Goal: Information Seeking & Learning: Find contact information

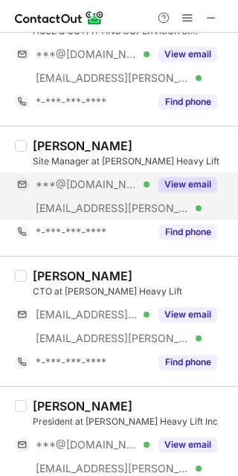
scroll to position [165, 0]
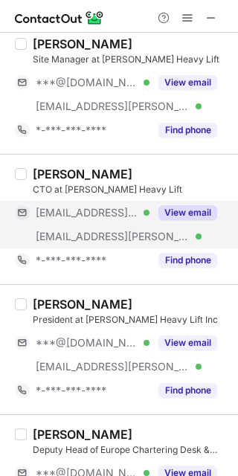
click at [188, 203] on div "View email" at bounding box center [184, 213] width 68 height 24
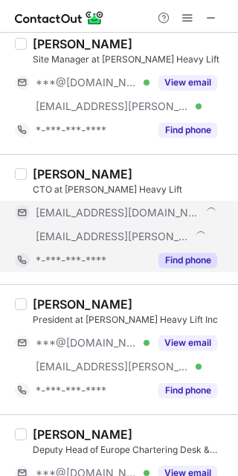
click at [185, 249] on div "Find phone" at bounding box center [184, 260] width 68 height 24
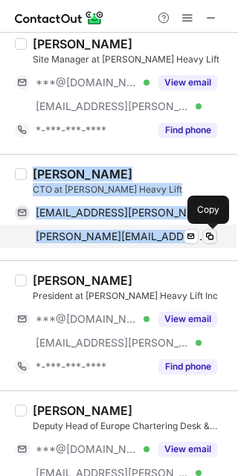
drag, startPoint x: 36, startPoint y: 170, endPoint x: 207, endPoint y: 241, distance: 185.1
click at [207, 241] on div "[PERSON_NAME] CTO at [PERSON_NAME] Heavy Lift [EMAIL_ADDRESS][PERSON_NAME][DOMA…" at bounding box center [128, 208] width 202 height 82
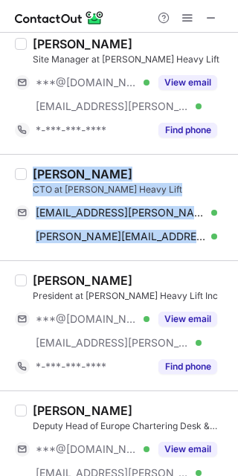
copy div "[PERSON_NAME] CTO at [PERSON_NAME] Heavy Lift [EMAIL_ADDRESS][PERSON_NAME][DOMA…"
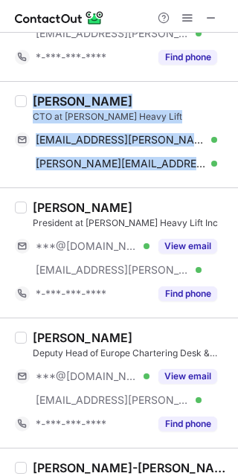
scroll to position [330, 0]
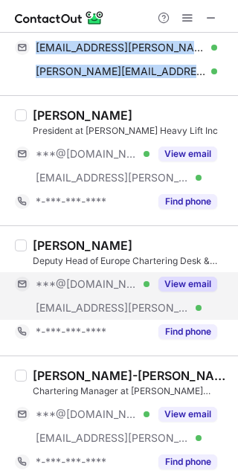
click at [204, 277] on button "View email" at bounding box center [187, 284] width 59 height 15
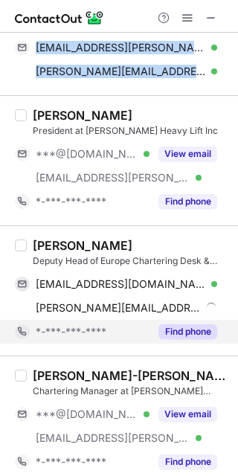
click at [185, 326] on button "Find phone" at bounding box center [187, 331] width 59 height 15
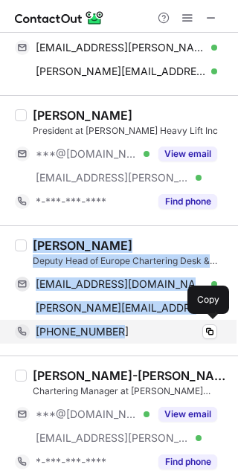
drag, startPoint x: 32, startPoint y: 246, endPoint x: 159, endPoint y: 338, distance: 157.1
click at [159, 338] on div "[PERSON_NAME] Deputy Head of Europe Chartering Desk & Fleet Manager Europe at […" at bounding box center [128, 291] width 202 height 106
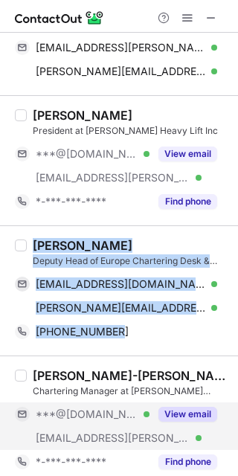
copy div "[PERSON_NAME] Deputy Head of Europe Chartering Desk & Fleet Manager Europe at […"
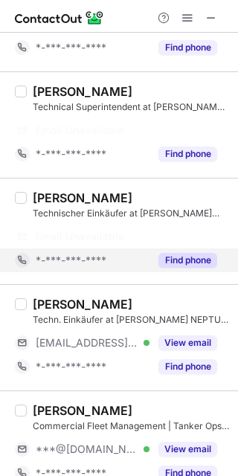
scroll to position [413, 0]
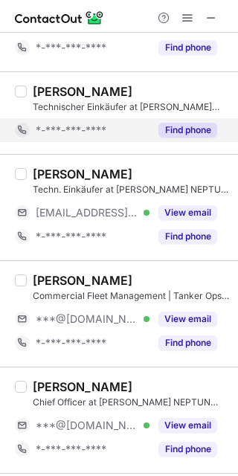
click at [184, 130] on button "Find phone" at bounding box center [187, 130] width 59 height 15
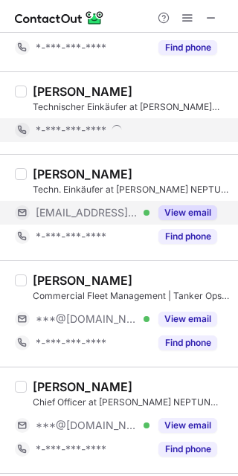
click at [179, 215] on button "View email" at bounding box center [187, 212] width 59 height 15
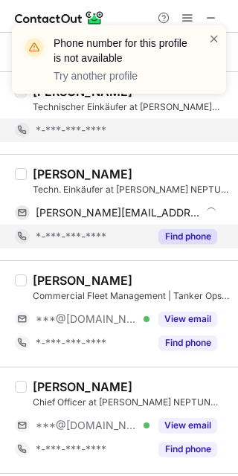
click at [179, 230] on button "Find phone" at bounding box center [187, 236] width 59 height 15
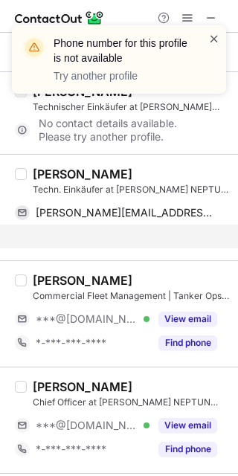
click at [217, 40] on span at bounding box center [214, 38] width 12 height 15
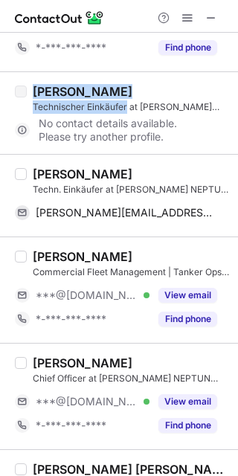
drag, startPoint x: 32, startPoint y: 90, endPoint x: 127, endPoint y: 107, distance: 96.7
click at [127, 107] on div "[PERSON_NAME] Technischer Einkäufer at [PERSON_NAME] NEPTUN Schiffahrts-Aktieng…" at bounding box center [131, 99] width 196 height 30
copy div "[PERSON_NAME] Technischer Einkäufer"
click at [121, 90] on div "[PERSON_NAME]" at bounding box center [131, 91] width 196 height 15
drag, startPoint x: 120, startPoint y: 89, endPoint x: 34, endPoint y: 89, distance: 85.5
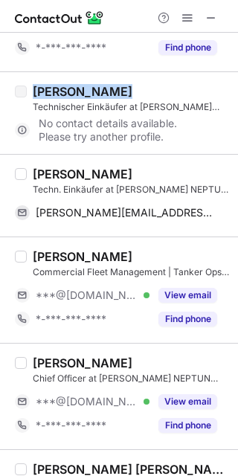
click at [34, 89] on div "[PERSON_NAME]" at bounding box center [131, 91] width 196 height 15
copy div "[PERSON_NAME]"
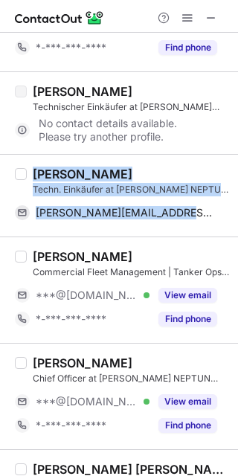
drag, startPoint x: 33, startPoint y: 167, endPoint x: 219, endPoint y: 224, distance: 194.6
click at [219, 224] on div "[PERSON_NAME] Techn. Einkäufer at [PERSON_NAME] NEPTUN Schiffahrts-Aktiengesell…" at bounding box center [119, 195] width 238 height 83
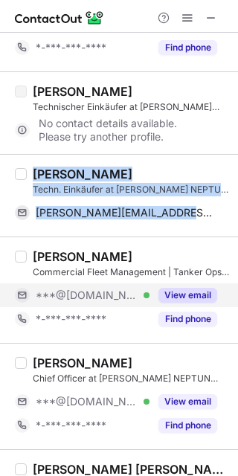
copy div "[PERSON_NAME] Techn. Einkäufer at [PERSON_NAME] NEPTUN Schiffahrts-Aktiengesell…"
